Goal: Task Accomplishment & Management: Use online tool/utility

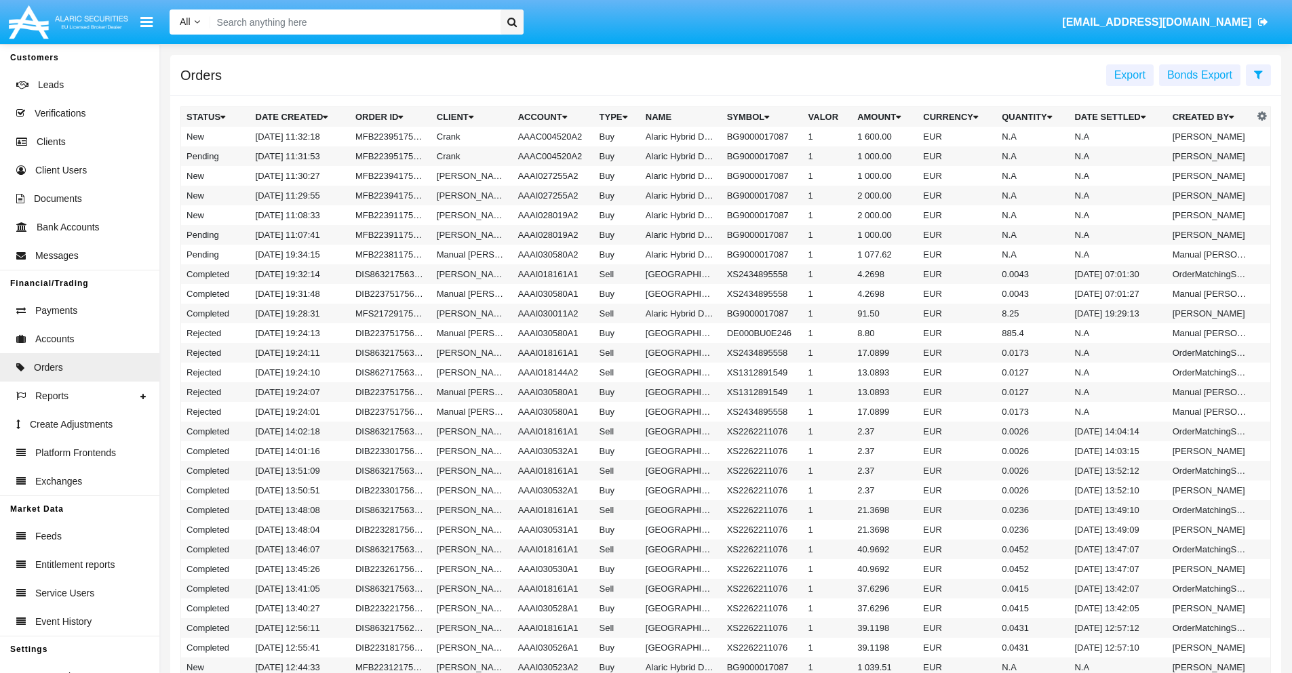
click at [1130, 75] on span "Export" at bounding box center [1129, 75] width 31 height 12
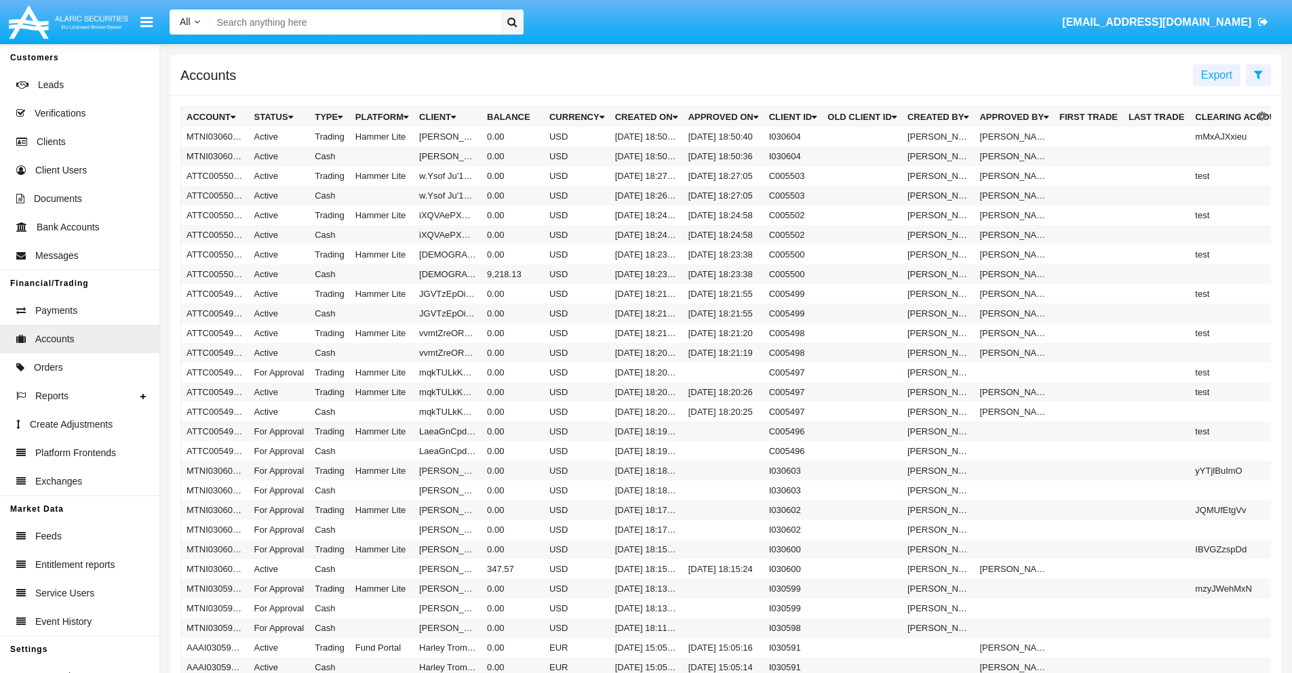
click at [1217, 75] on span "Export" at bounding box center [1216, 75] width 31 height 12
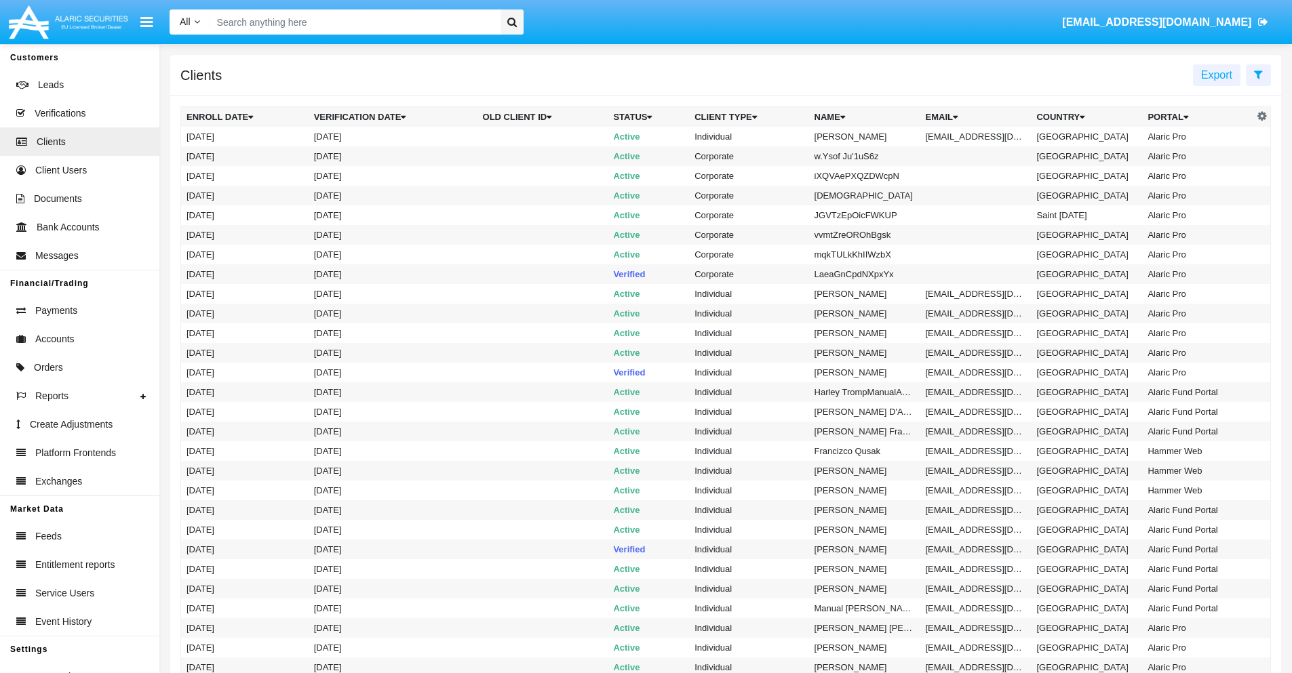
click at [1217, 75] on span "Export" at bounding box center [1216, 75] width 31 height 12
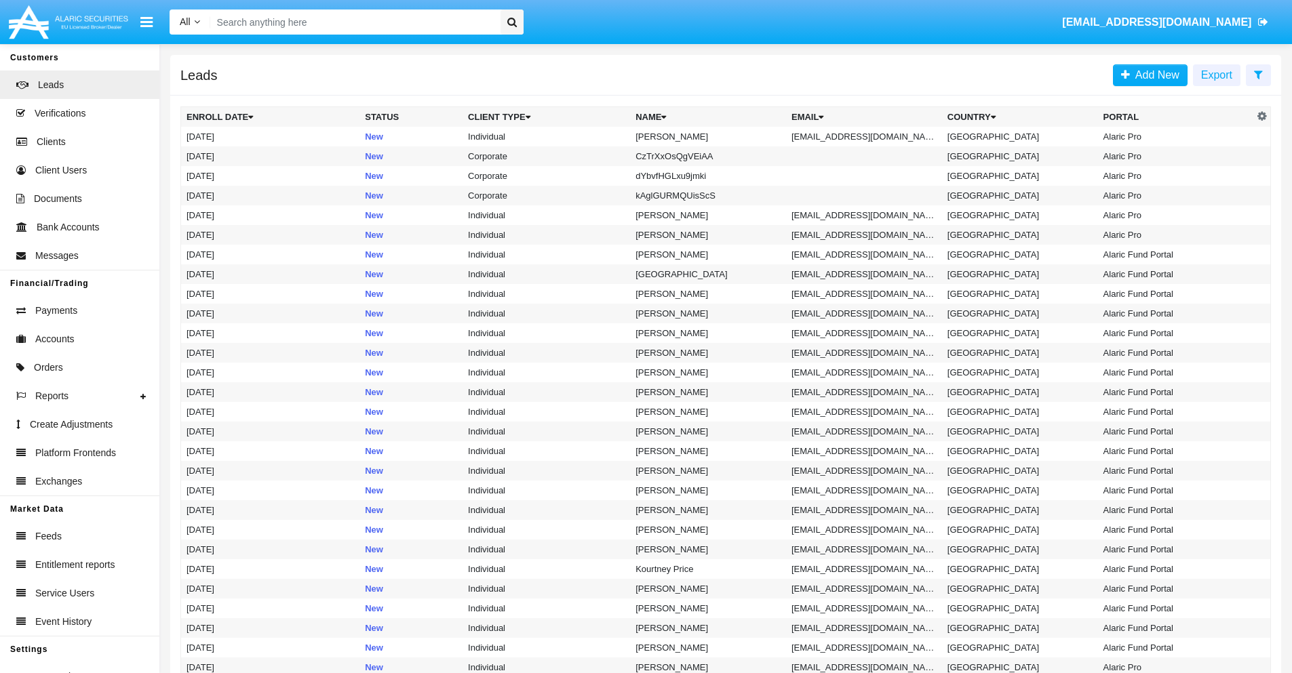
click at [1217, 75] on span "Export" at bounding box center [1216, 75] width 31 height 12
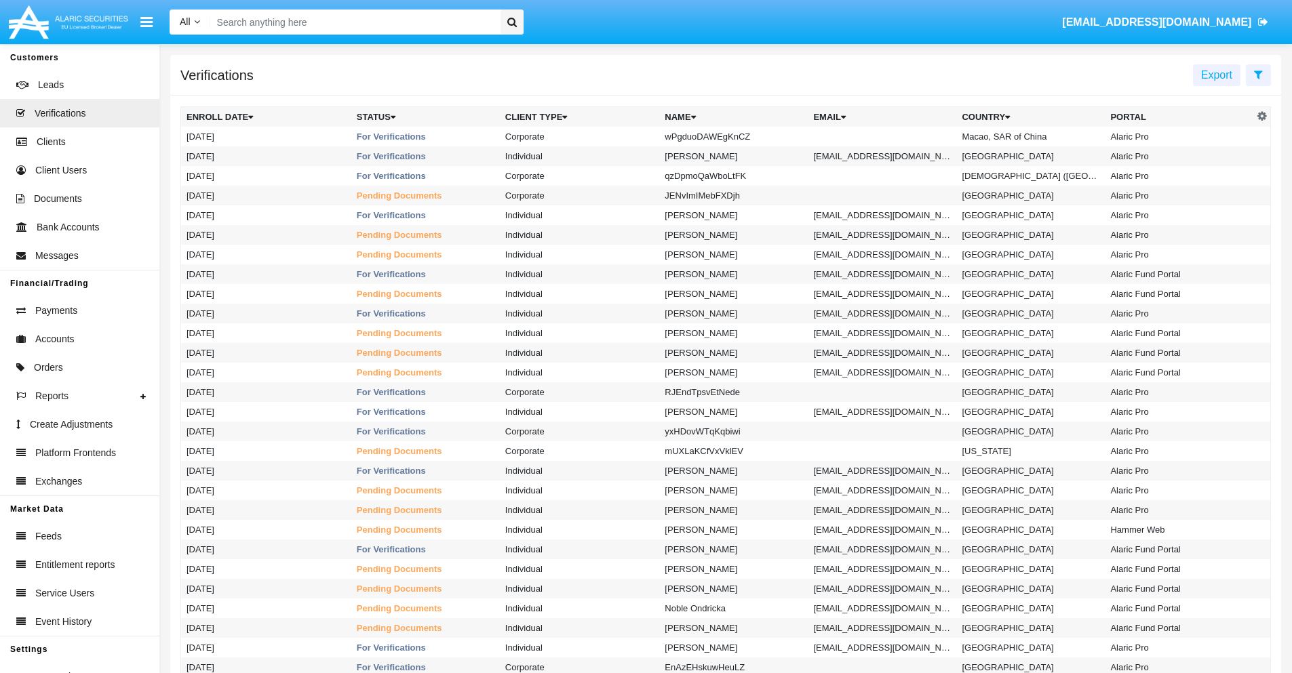
click at [1217, 75] on span "Export" at bounding box center [1216, 75] width 31 height 12
